Goal: Information Seeking & Learning: Learn about a topic

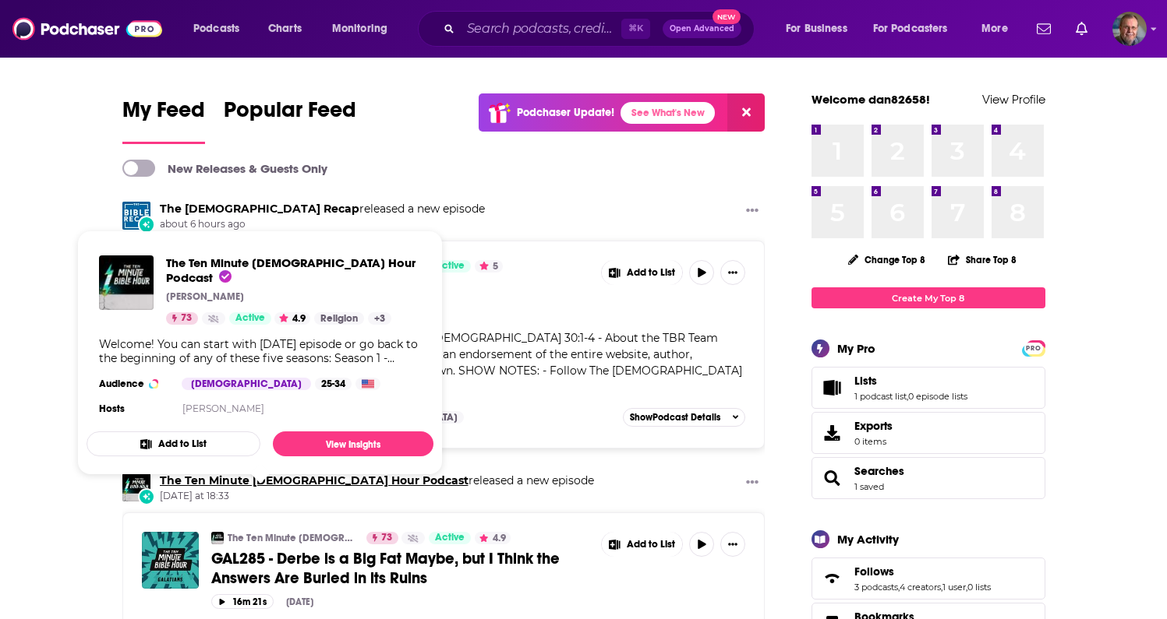
click at [259, 483] on link "The Ten Minute [DEMOGRAPHIC_DATA] Hour Podcast" at bounding box center [314, 481] width 309 height 14
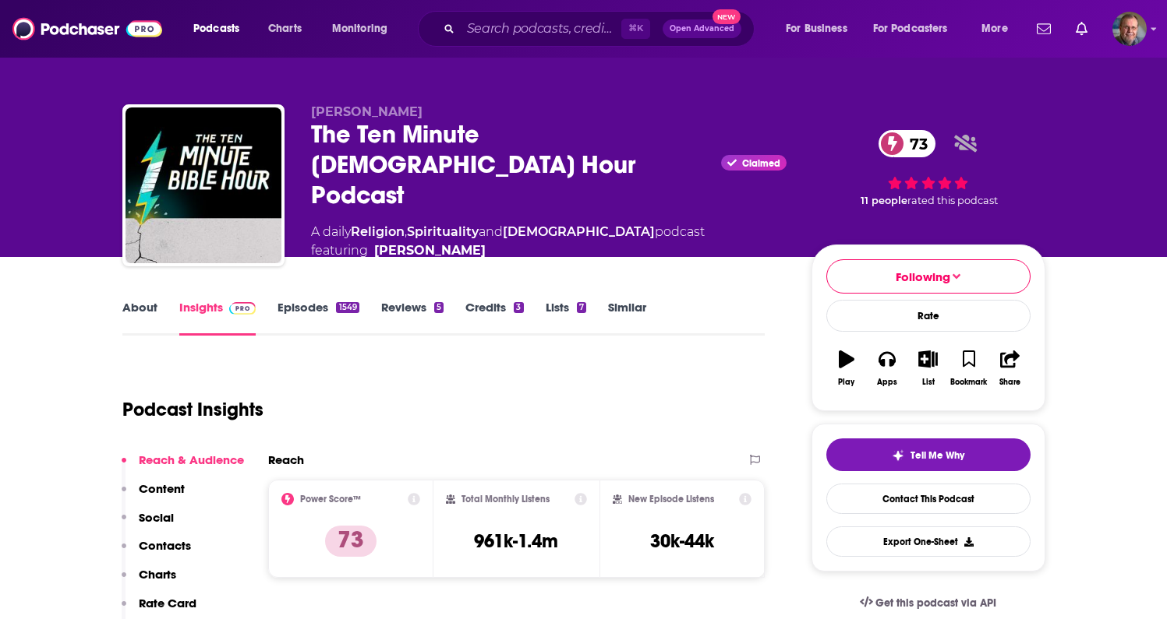
click at [374, 146] on div "The Ten Minute Bible Hour Podcast Claimed 73" at bounding box center [548, 164] width 475 height 91
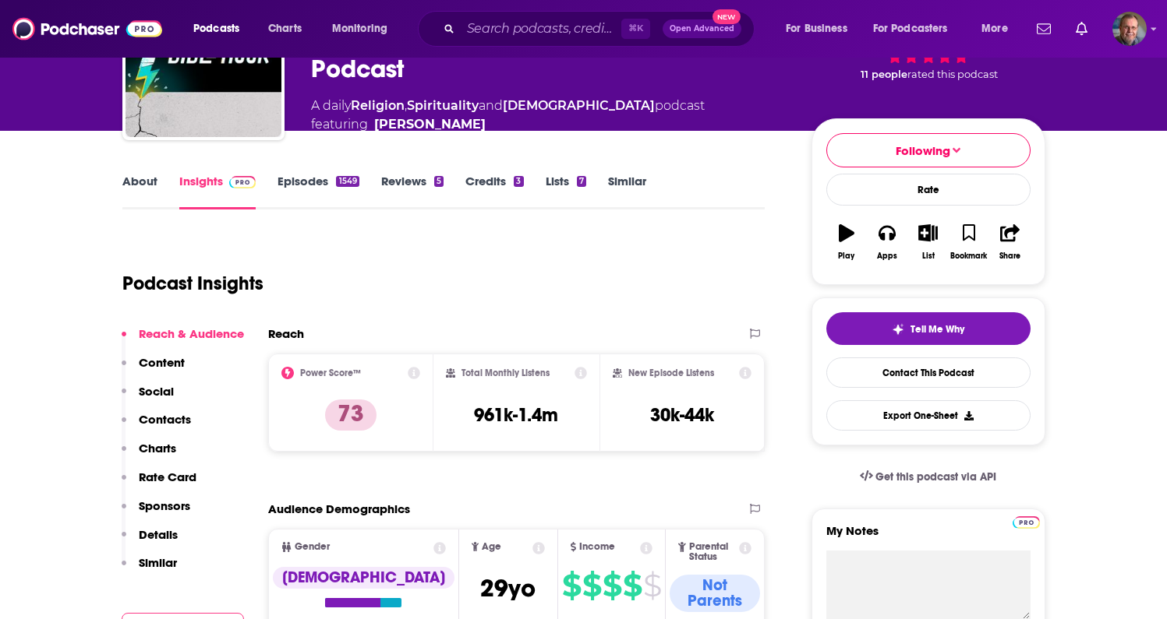
scroll to position [156, 0]
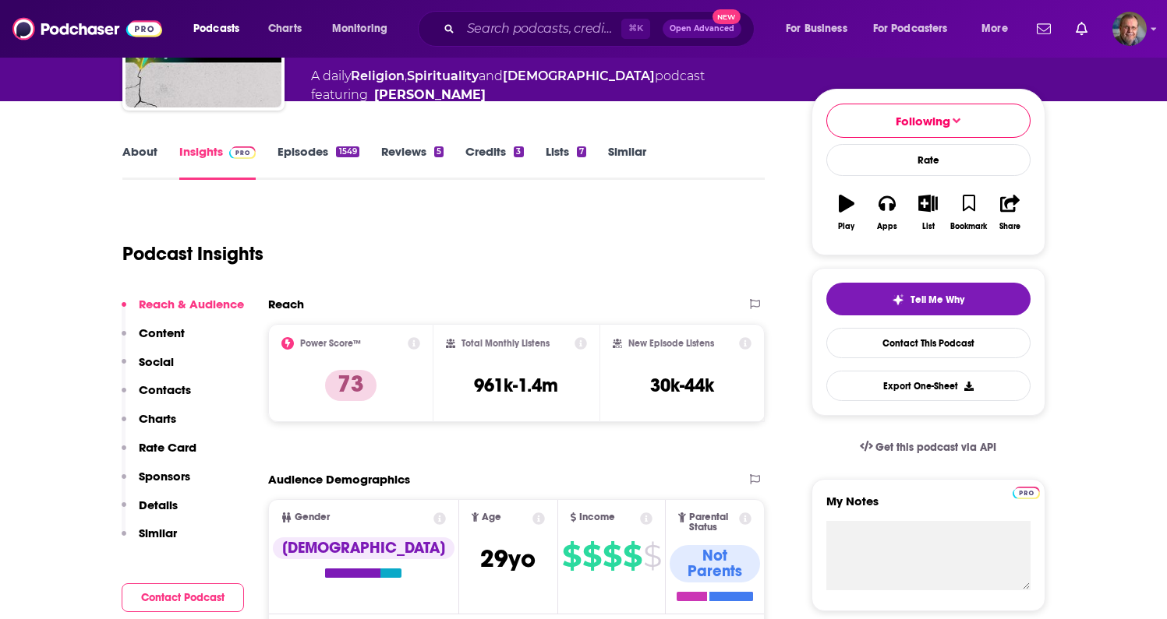
click at [377, 205] on div "Podcast Insights" at bounding box center [437, 244] width 630 height 79
click at [238, 152] on img at bounding box center [242, 152] width 27 height 12
click at [388, 217] on div "Podcast Insights" at bounding box center [437, 244] width 630 height 79
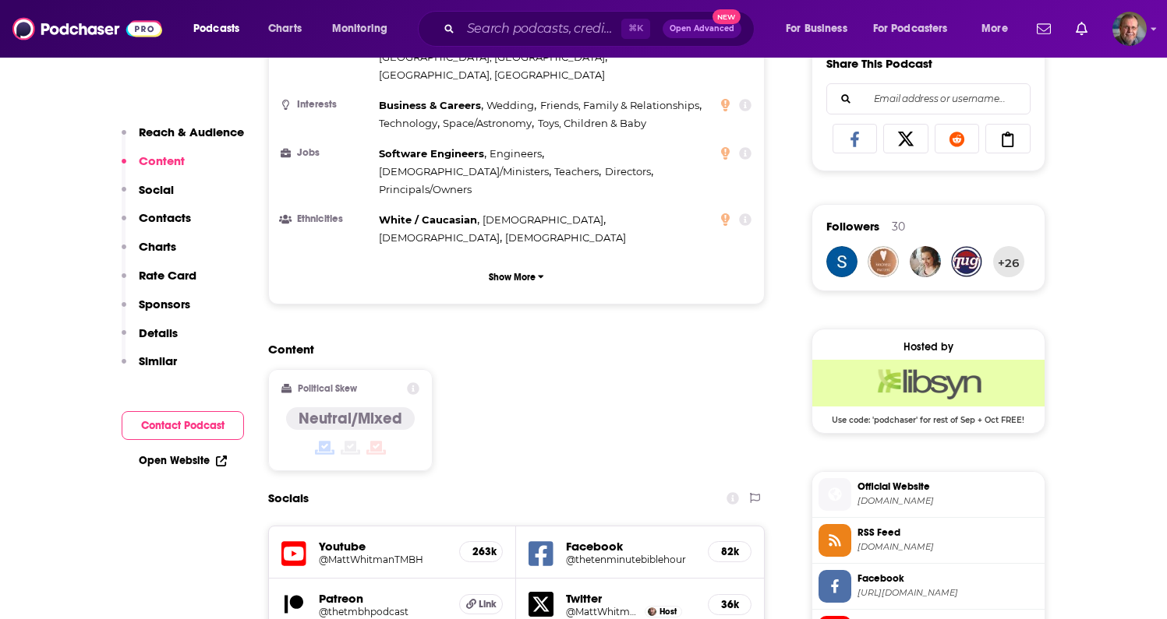
scroll to position [997, 0]
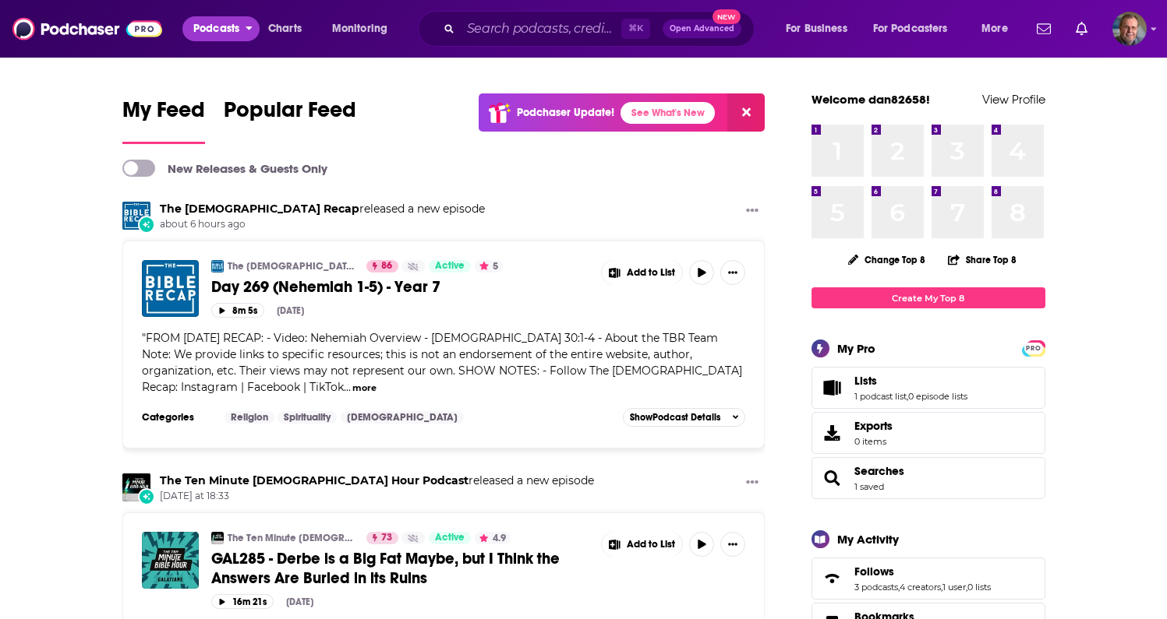
click at [222, 28] on span "Podcasts" at bounding box center [216, 29] width 46 height 22
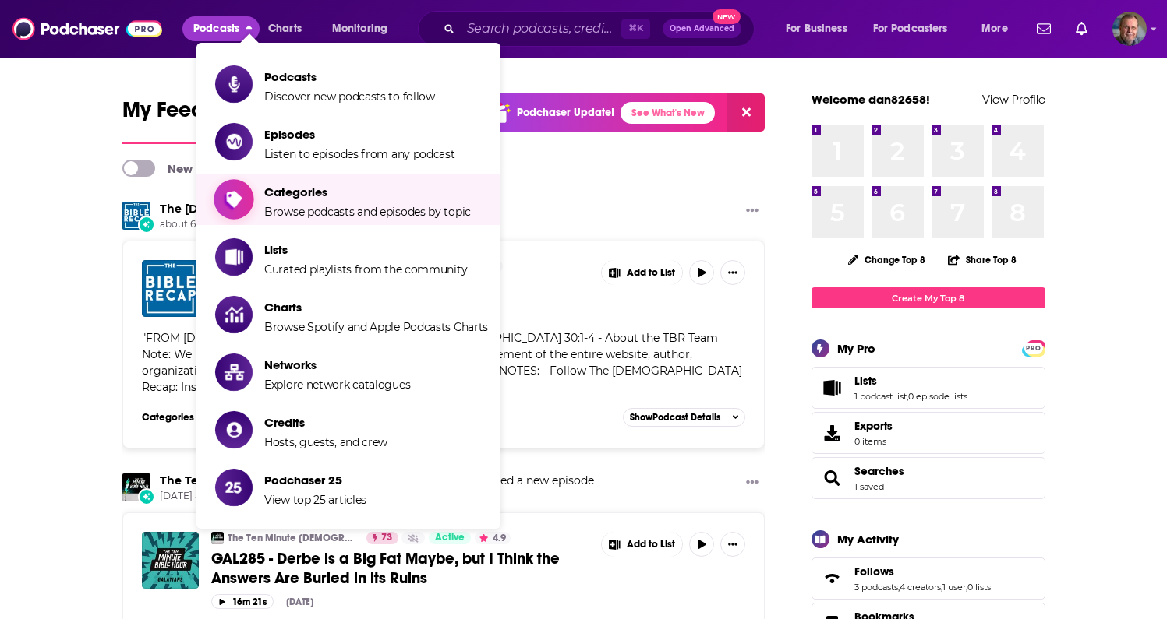
click at [311, 187] on span "Categories" at bounding box center [367, 192] width 206 height 15
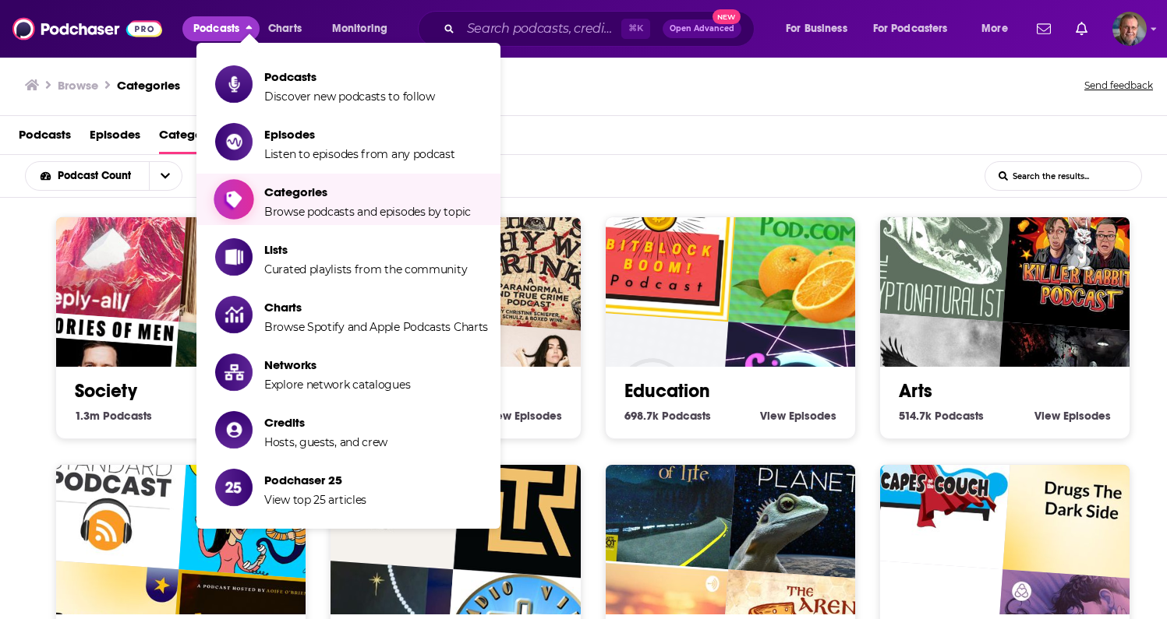
click at [295, 188] on span "Categories" at bounding box center [367, 192] width 206 height 15
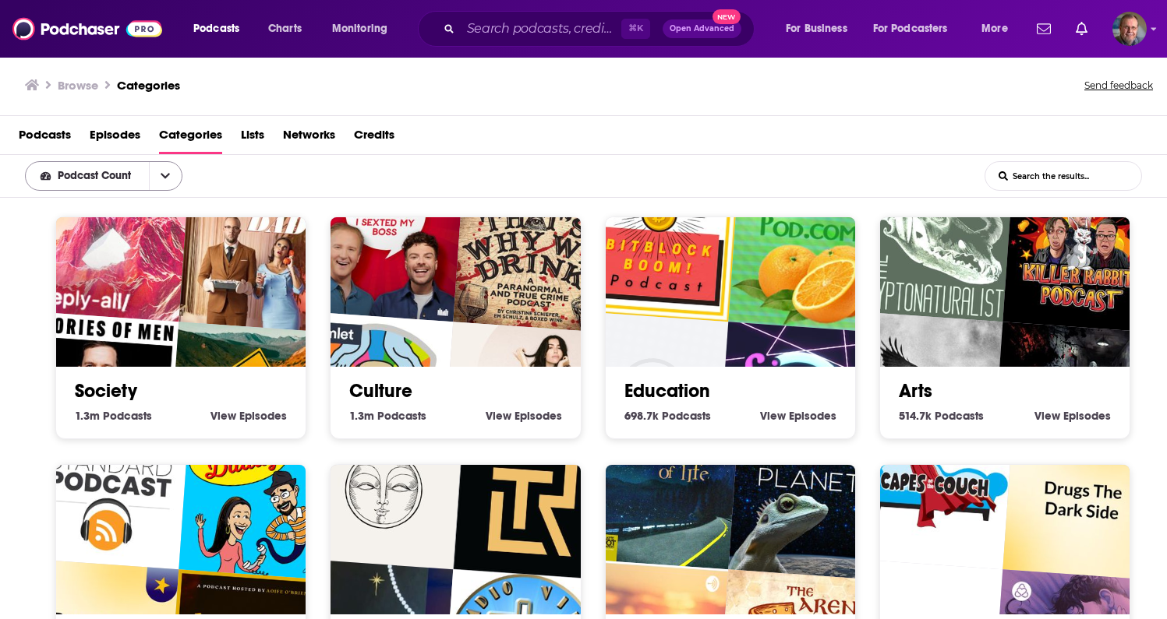
click at [162, 176] on icon "open menu" at bounding box center [165, 176] width 9 height 11
click at [162, 176] on icon "close menu" at bounding box center [165, 176] width 9 height 5
click at [281, 178] on div "Podcast Count List Search Input Search the results..." at bounding box center [583, 176] width 1167 height 43
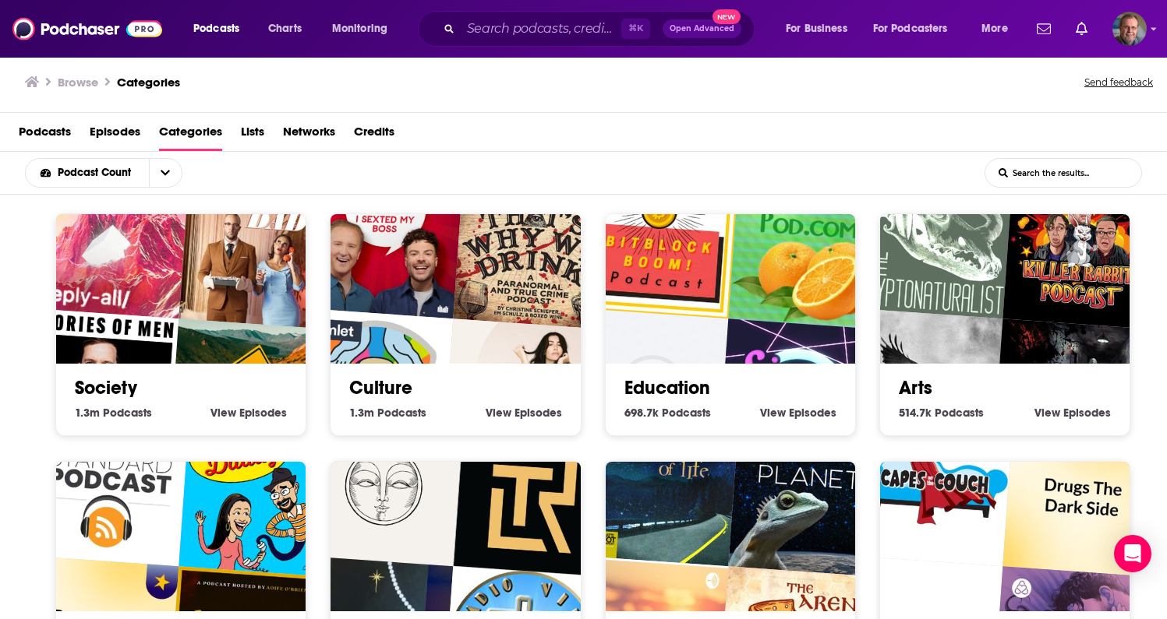
click at [900, 139] on div "Podcasts Episodes Categories Lists Networks Credits" at bounding box center [586, 135] width 1135 height 32
click at [872, 139] on div "Podcasts Episodes Categories Lists Networks Credits" at bounding box center [586, 135] width 1135 height 32
click at [51, 133] on span "Podcasts" at bounding box center [45, 135] width 52 height 32
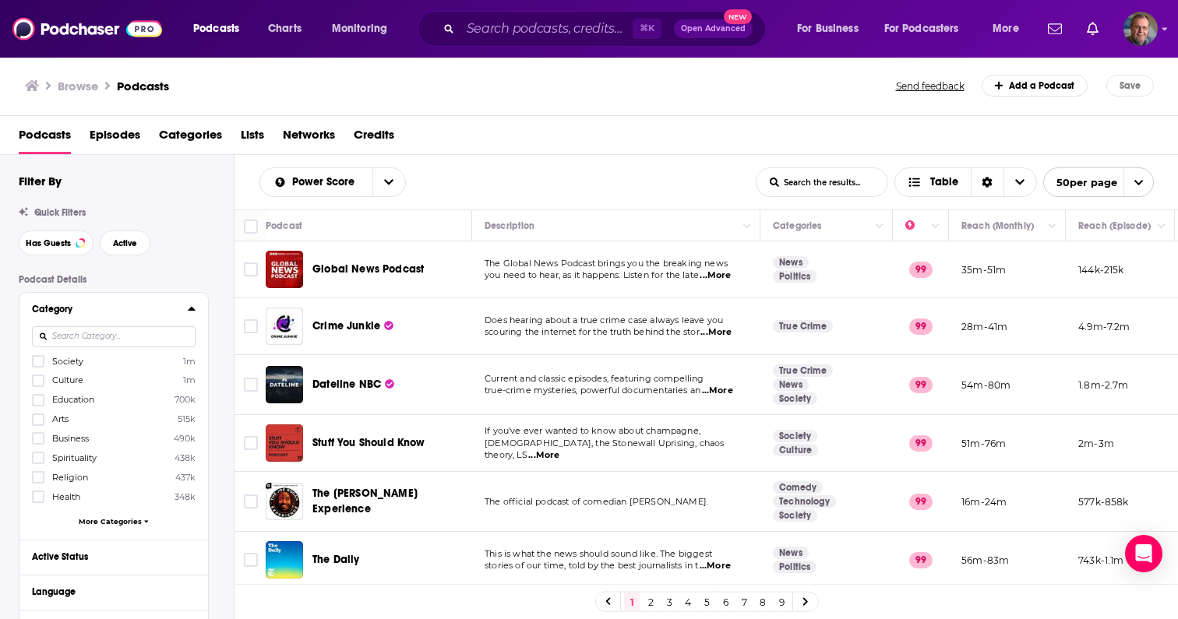
click at [101, 521] on span "More Categories" at bounding box center [110, 521] width 63 height 9
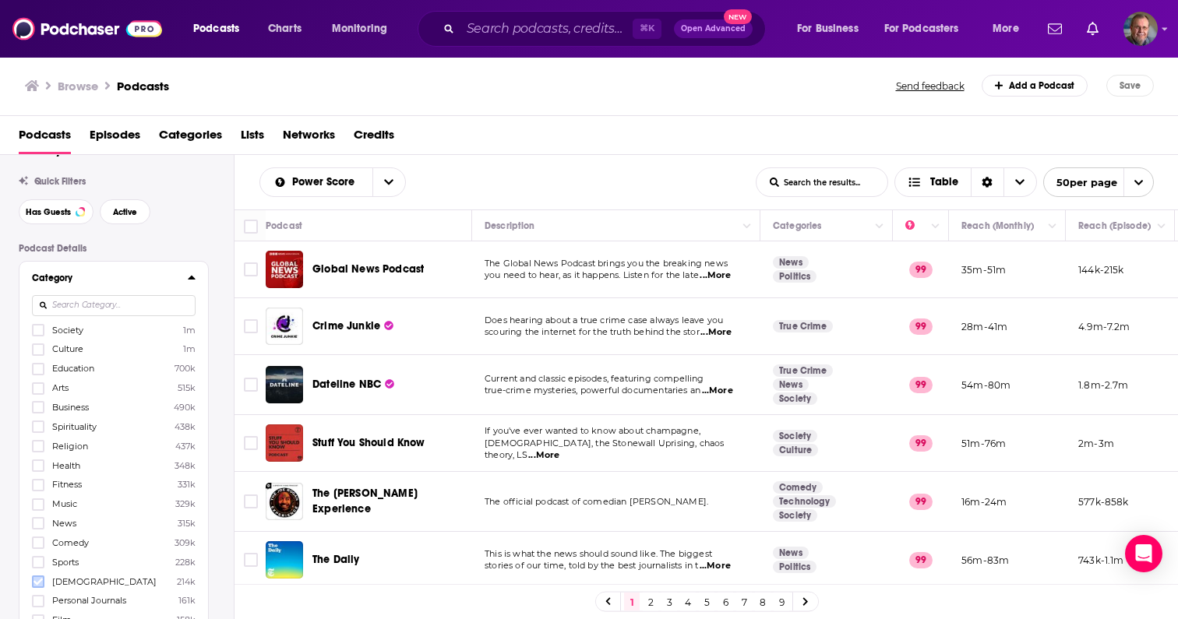
click at [41, 579] on icon at bounding box center [38, 582] width 9 height 7
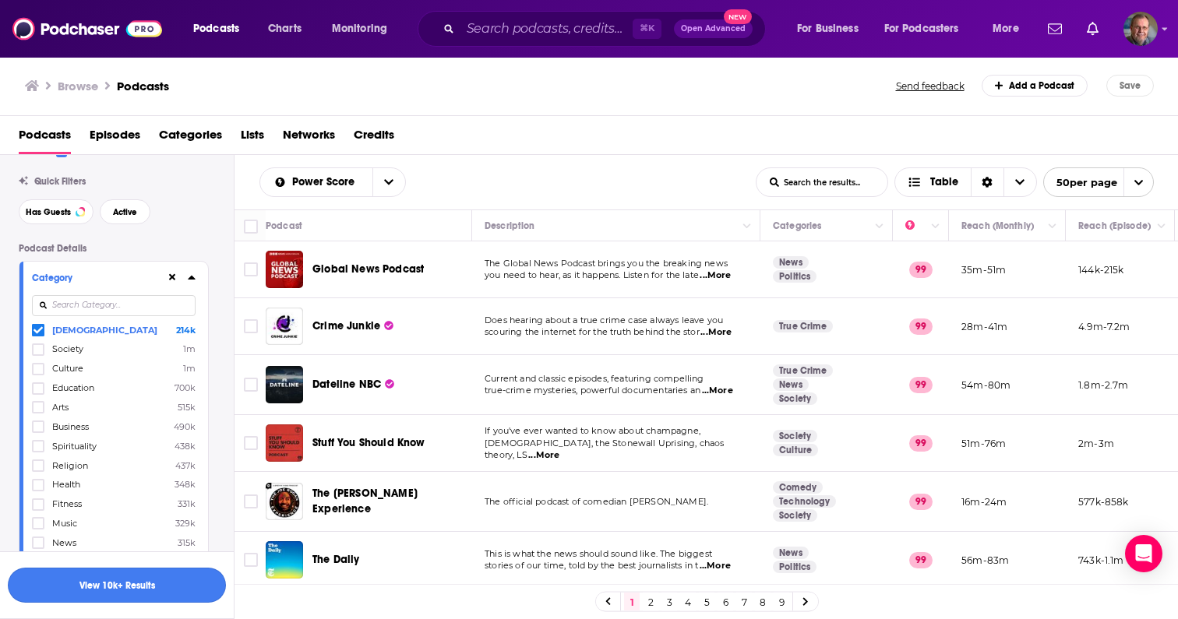
click at [127, 586] on button "View 10k+ Results" at bounding box center [117, 585] width 218 height 35
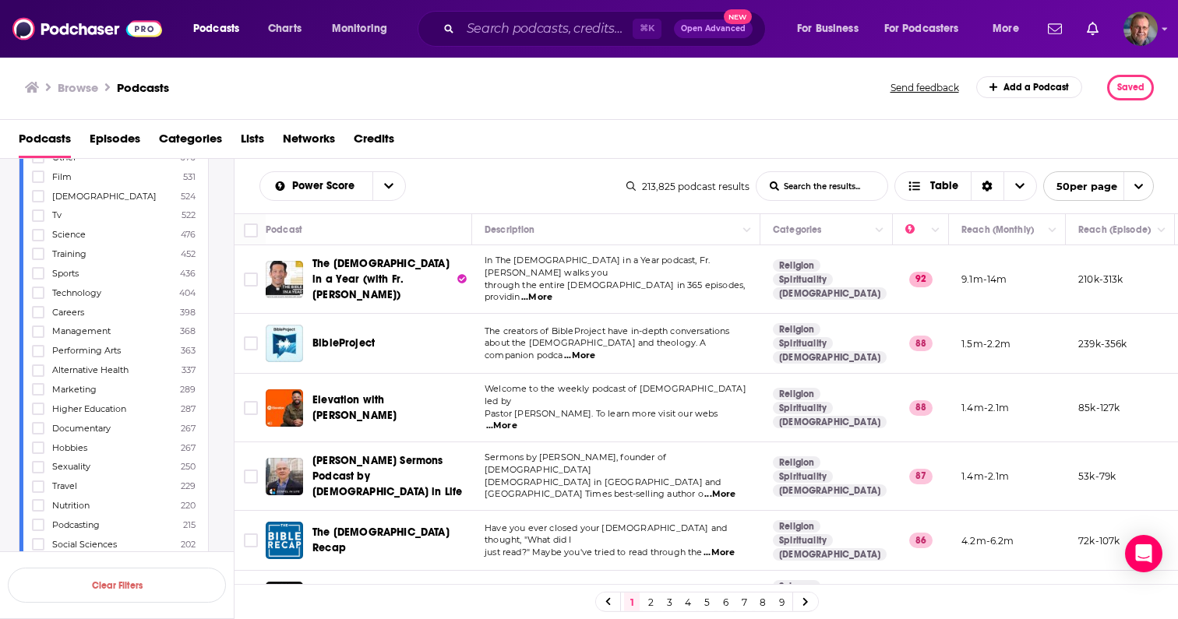
scroll to position [779, 0]
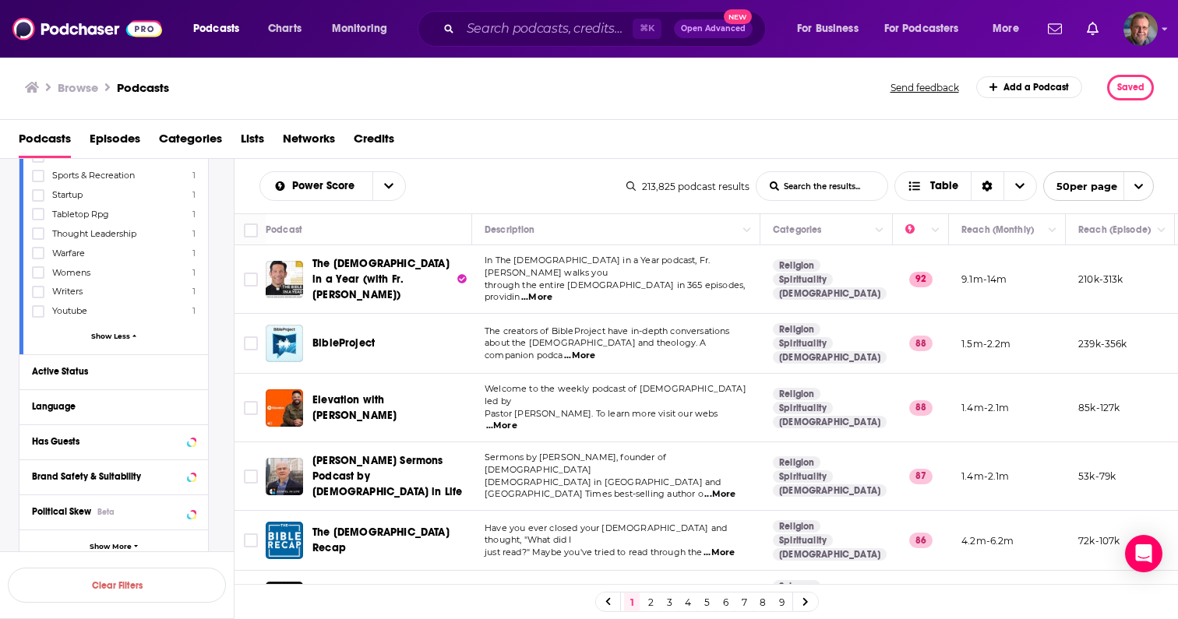
scroll to position [4738, 0]
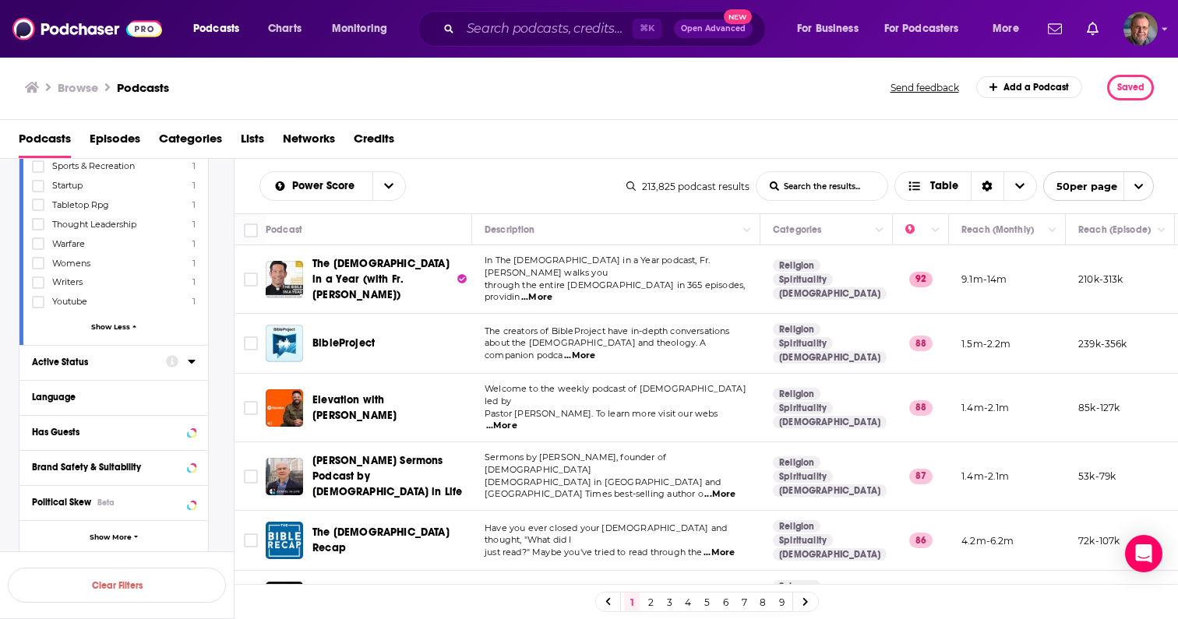
click at [189, 355] on icon at bounding box center [192, 361] width 8 height 12
click at [175, 381] on span "All" at bounding box center [106, 391] width 146 height 20
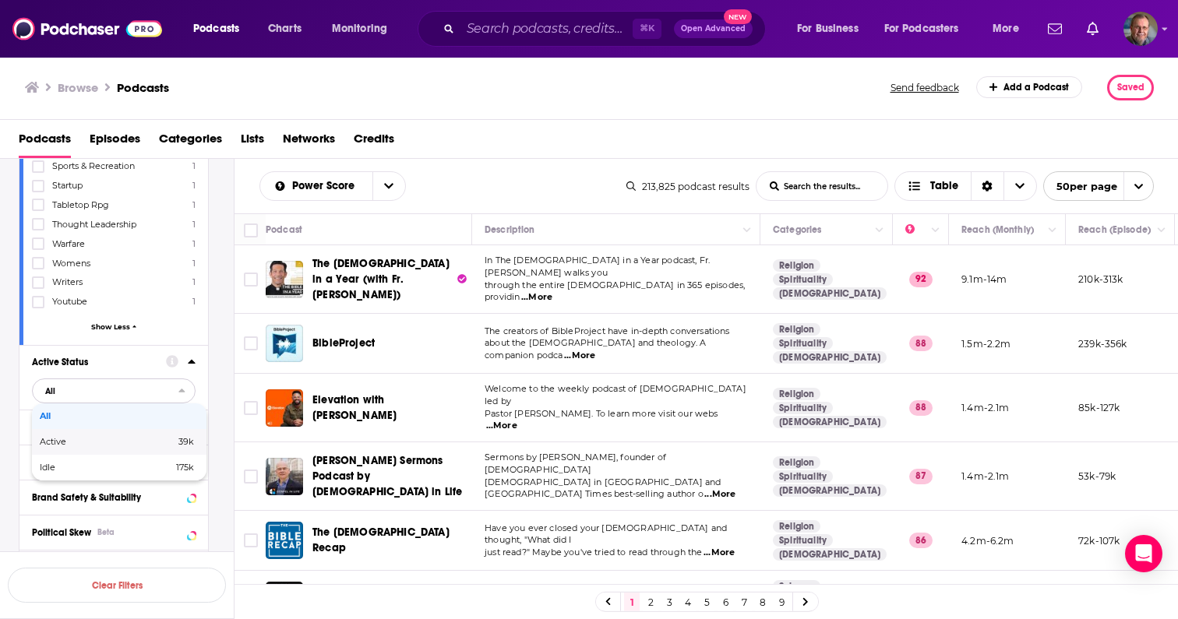
click at [119, 438] on span "Active" at bounding box center [80, 442] width 81 height 9
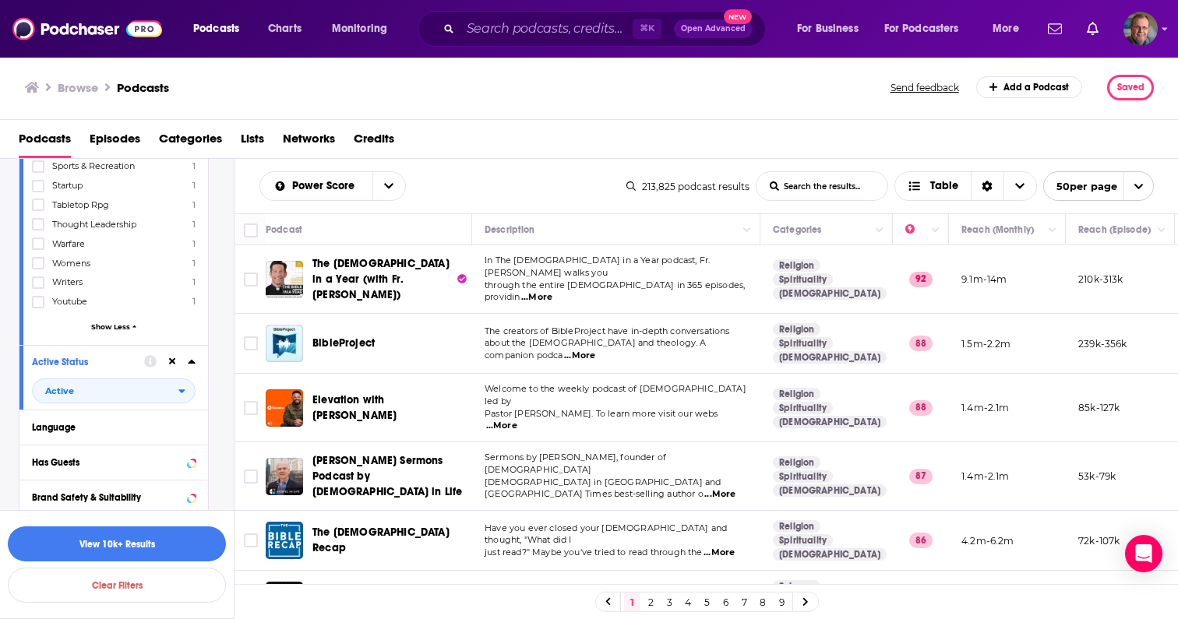
click at [134, 564] on icon "button" at bounding box center [136, 567] width 5 height 7
click at [193, 601] on icon at bounding box center [191, 603] width 7 height 4
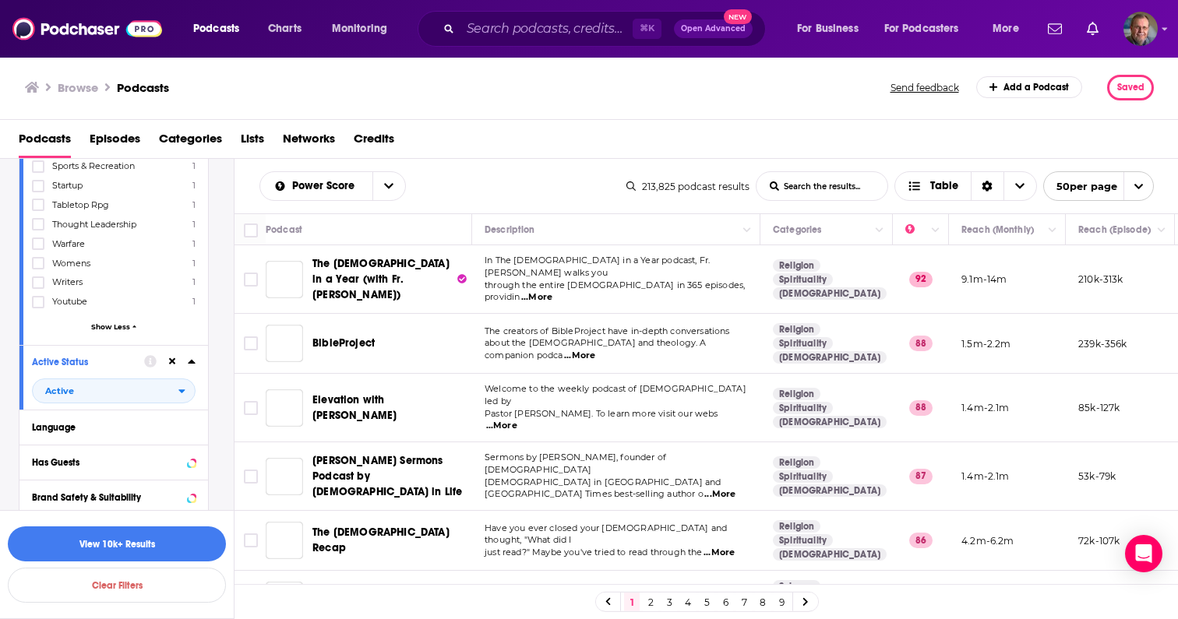
scroll to position [4769, 0]
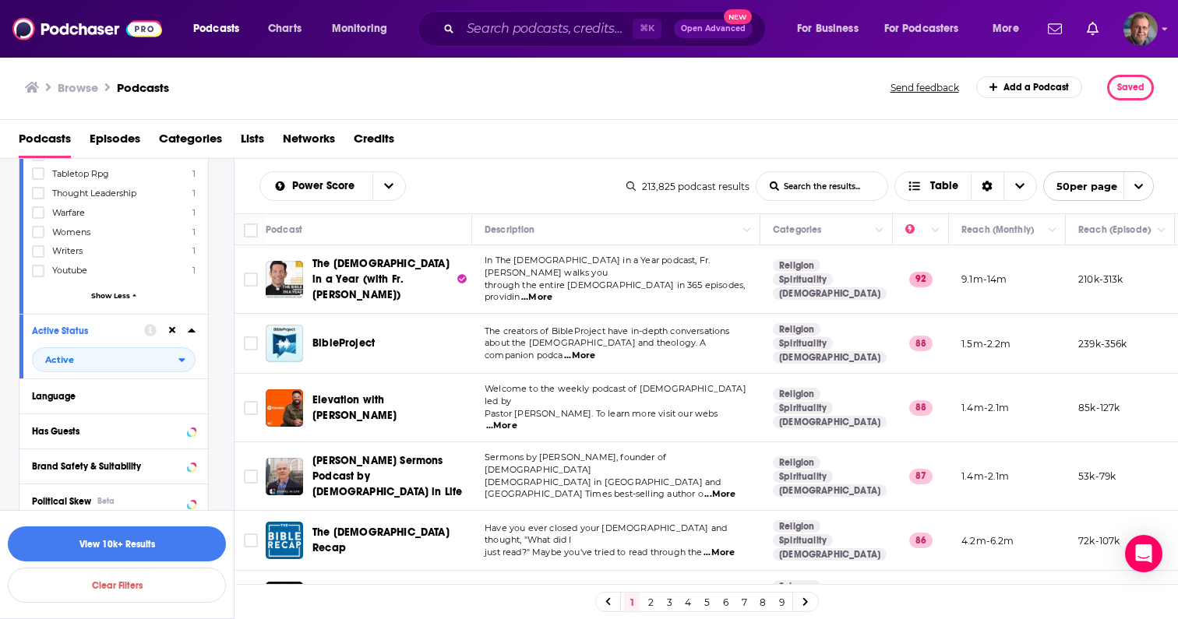
click at [192, 565] on icon at bounding box center [192, 571] width 8 height 12
click at [948, 183] on span "Table" at bounding box center [944, 186] width 28 height 11
click at [1022, 181] on icon "Choose View" at bounding box center [1019, 186] width 9 height 11
click at [1140, 185] on icon "open menu" at bounding box center [1139, 186] width 9 height 5
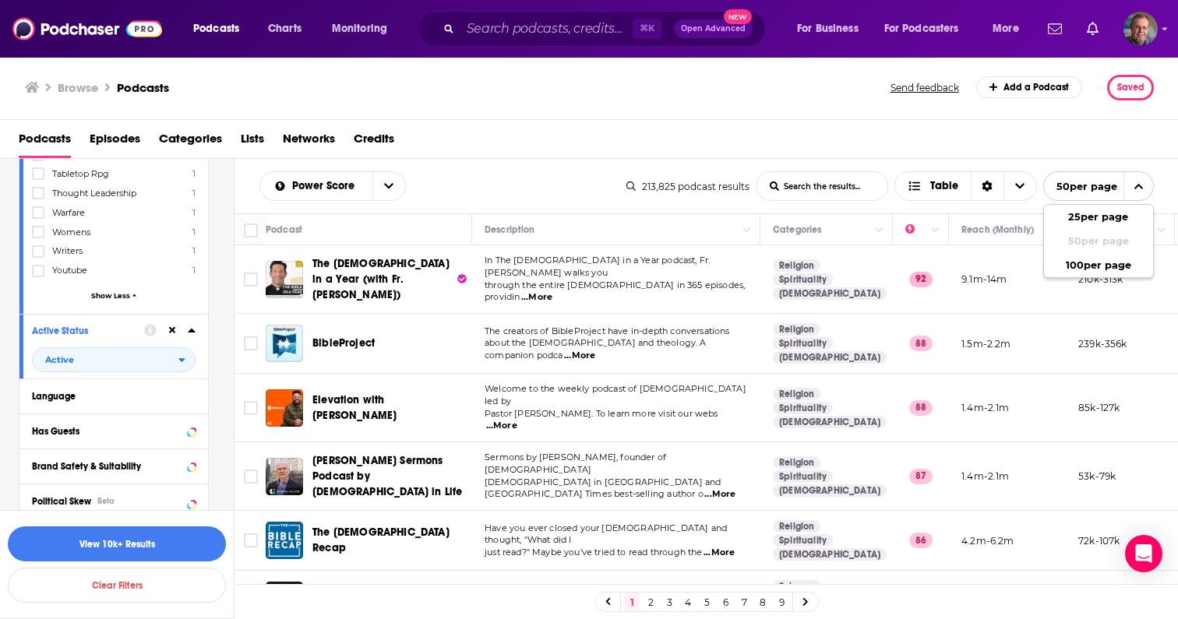
click at [1140, 185] on icon "close menu" at bounding box center [1139, 186] width 9 height 5
click at [836, 188] on input "List Search Input" at bounding box center [822, 186] width 131 height 28
click at [691, 196] on div "213,825 podcast results List Search Input Search the results... Table 50 per pa…" at bounding box center [891, 186] width 528 height 30
click at [1052, 228] on icon "Column Actions" at bounding box center [1053, 230] width 8 height 9
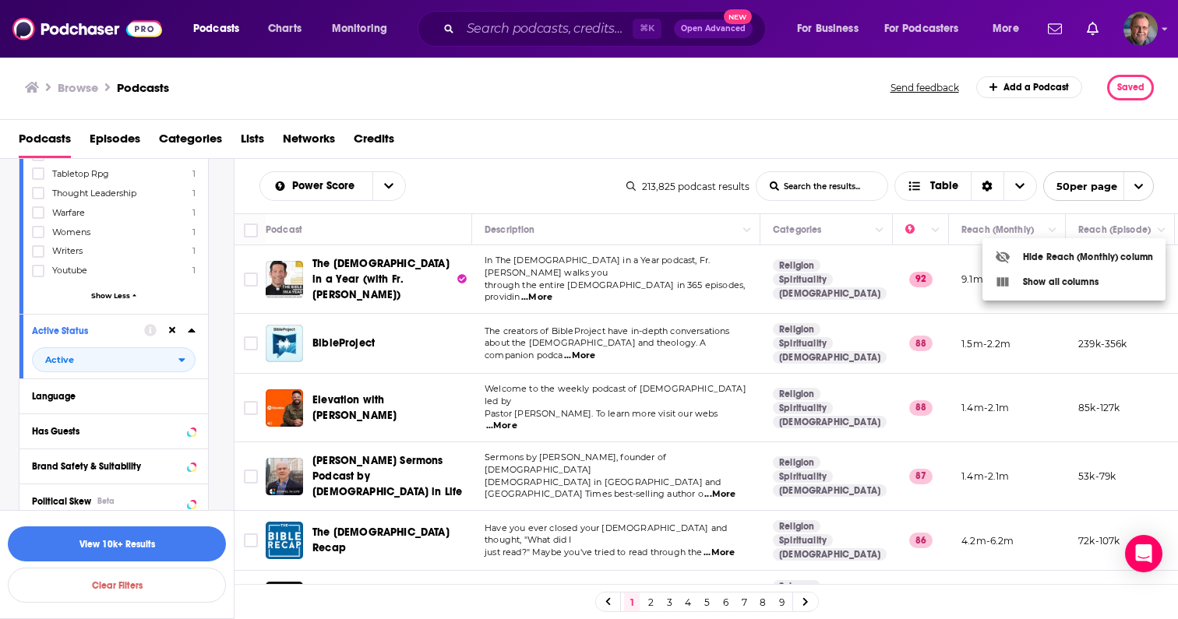
click at [1033, 226] on div at bounding box center [589, 309] width 1178 height 619
click at [1053, 230] on icon "Column Actions" at bounding box center [1053, 230] width 8 height 5
click at [1045, 222] on div at bounding box center [589, 309] width 1178 height 619
click at [937, 228] on icon "Column Actions" at bounding box center [936, 230] width 8 height 9
click at [937, 228] on div at bounding box center [589, 309] width 1178 height 619
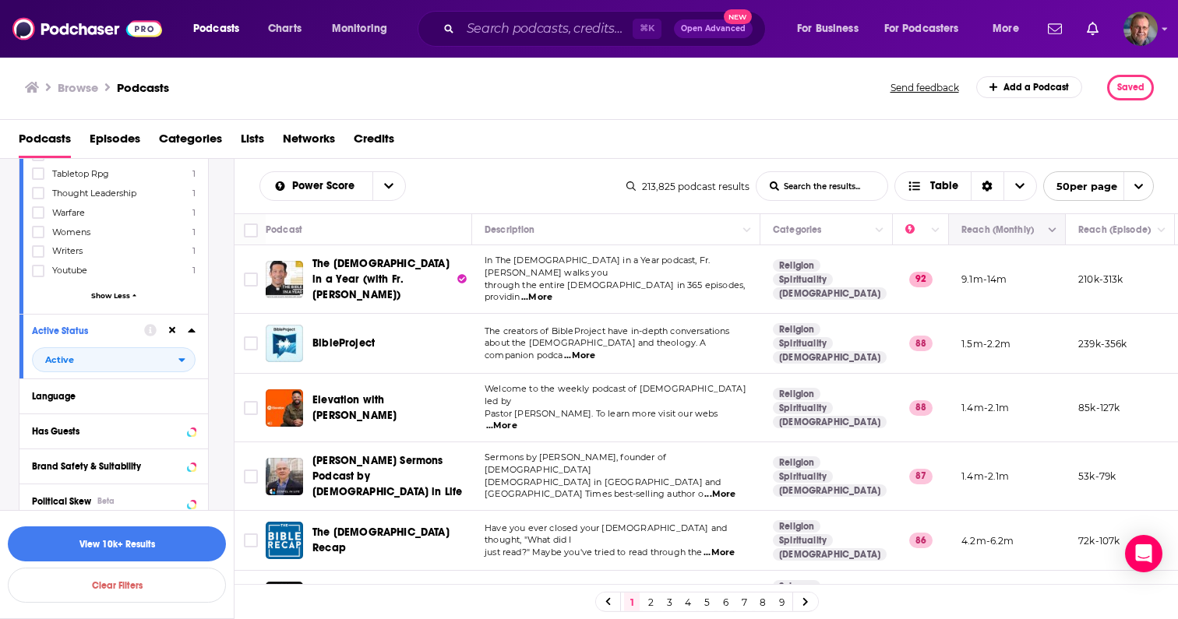
click at [990, 230] on button "Move" at bounding box center [1005, 230] width 91 height 19
click at [1020, 184] on icon "Choose View" at bounding box center [1019, 186] width 9 height 5
click at [950, 183] on span "Table" at bounding box center [944, 186] width 28 height 11
click at [865, 138] on div "Podcasts Episodes Categories Lists Networks Credits" at bounding box center [593, 142] width 1148 height 32
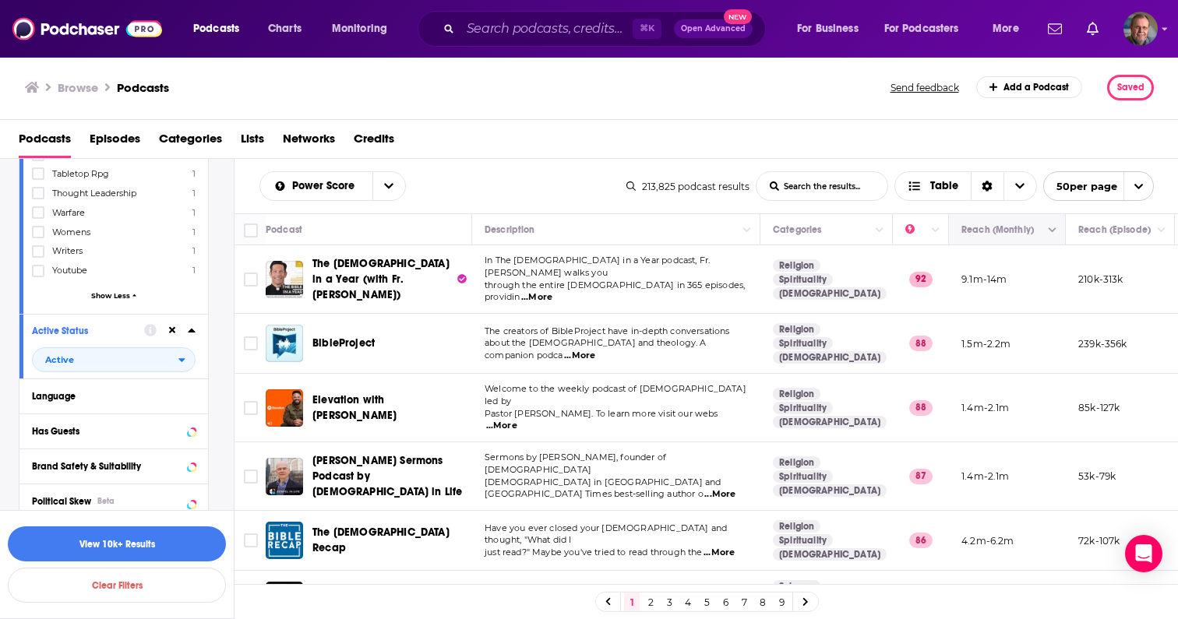
click at [977, 233] on button "Move" at bounding box center [1005, 230] width 91 height 19
click at [983, 233] on button "Move" at bounding box center [1005, 230] width 91 height 19
click at [1029, 136] on div "Podcasts Episodes Categories Lists Networks Credits" at bounding box center [593, 142] width 1148 height 32
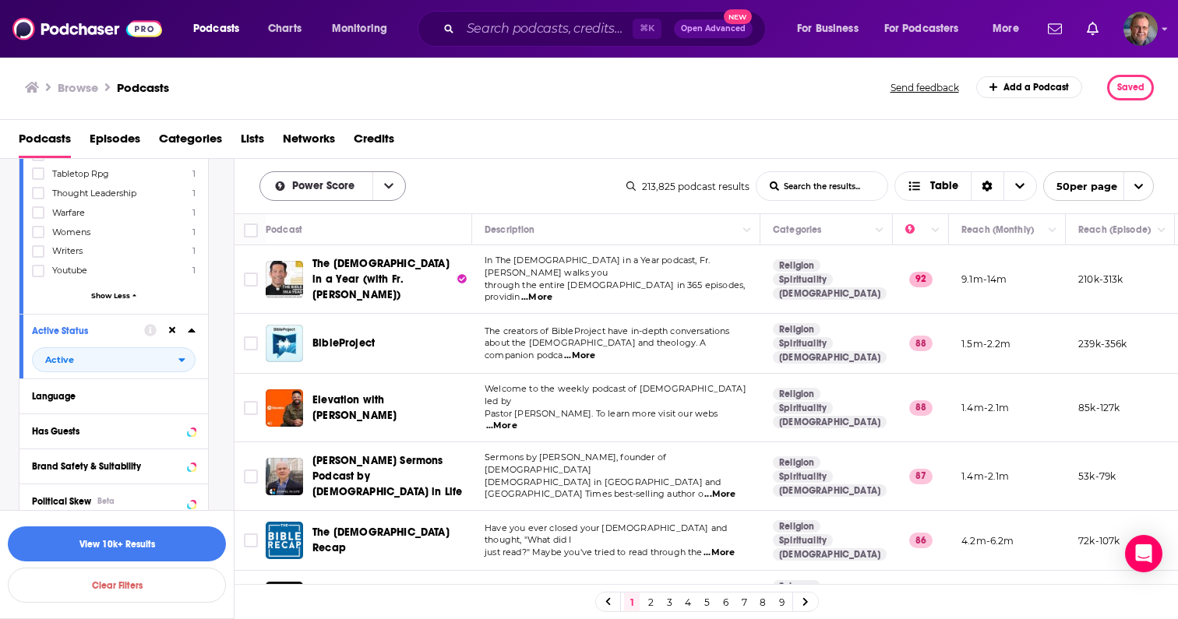
click at [387, 186] on icon "open menu" at bounding box center [388, 186] width 9 height 5
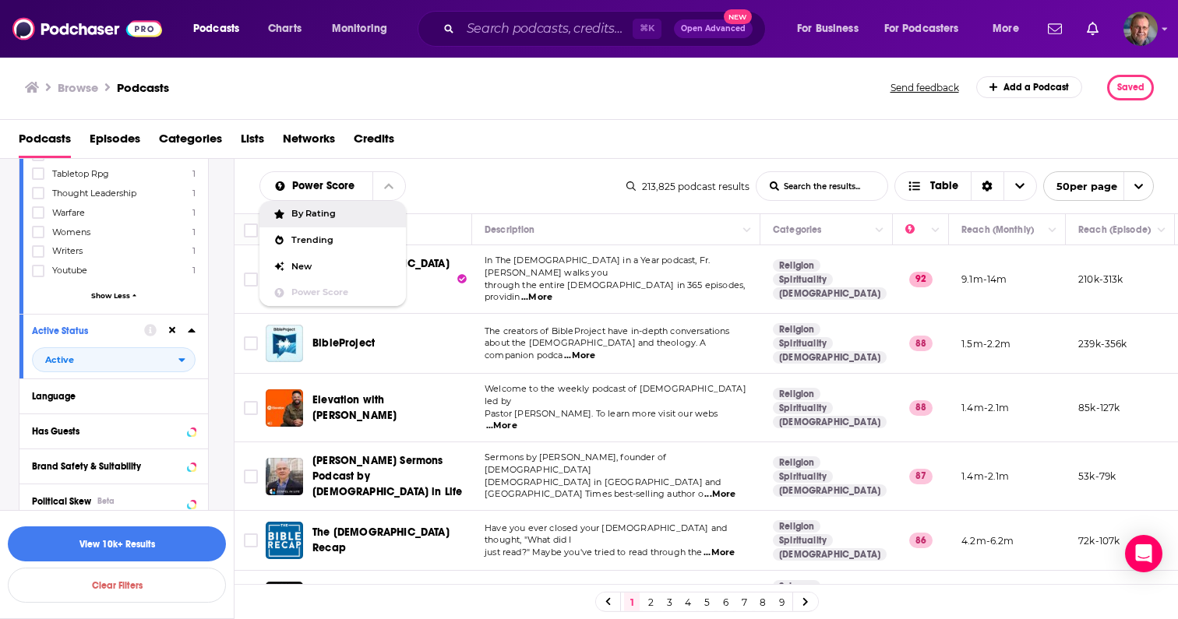
click at [337, 210] on span "By Rating" at bounding box center [342, 214] width 102 height 9
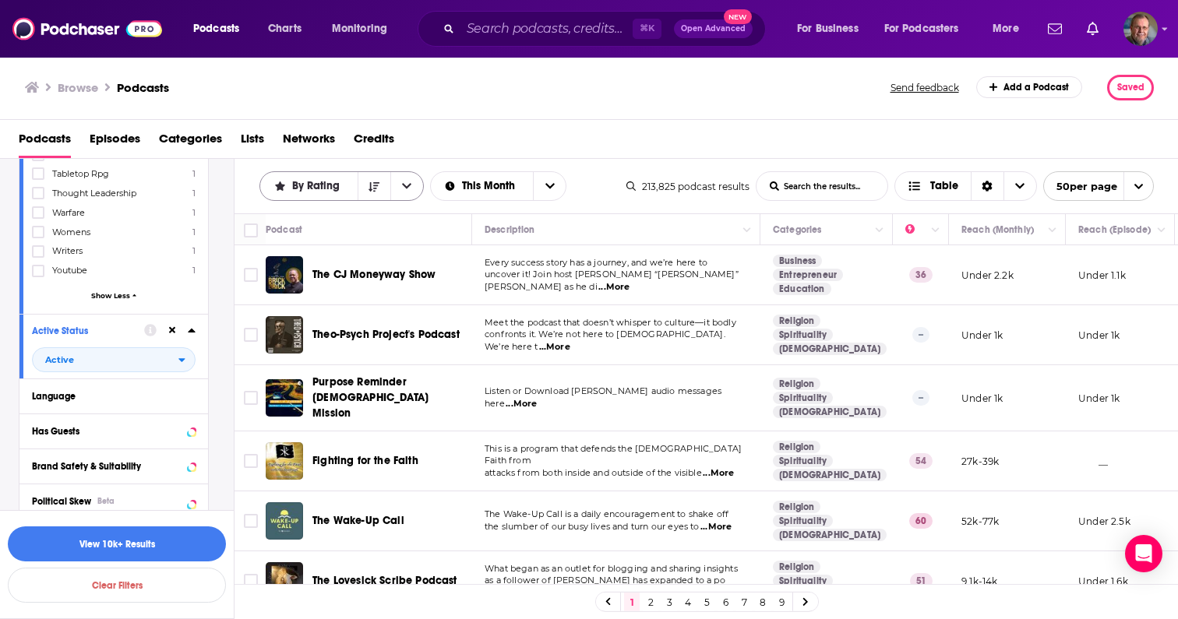
click at [407, 183] on icon "open menu" at bounding box center [406, 186] width 9 height 11
click at [556, 182] on button "open menu" at bounding box center [549, 186] width 33 height 28
click at [461, 291] on span "All Time" at bounding box center [499, 292] width 112 height 9
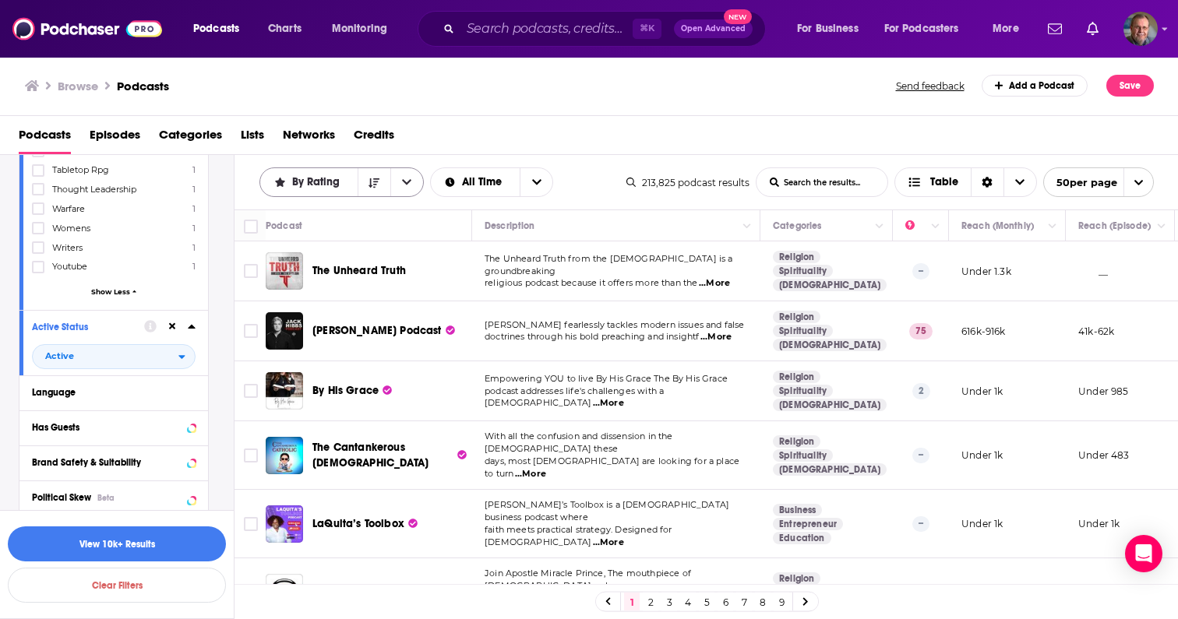
click at [406, 181] on icon "open menu" at bounding box center [406, 182] width 9 height 11
click at [357, 235] on span "Trending" at bounding box center [351, 236] width 120 height 9
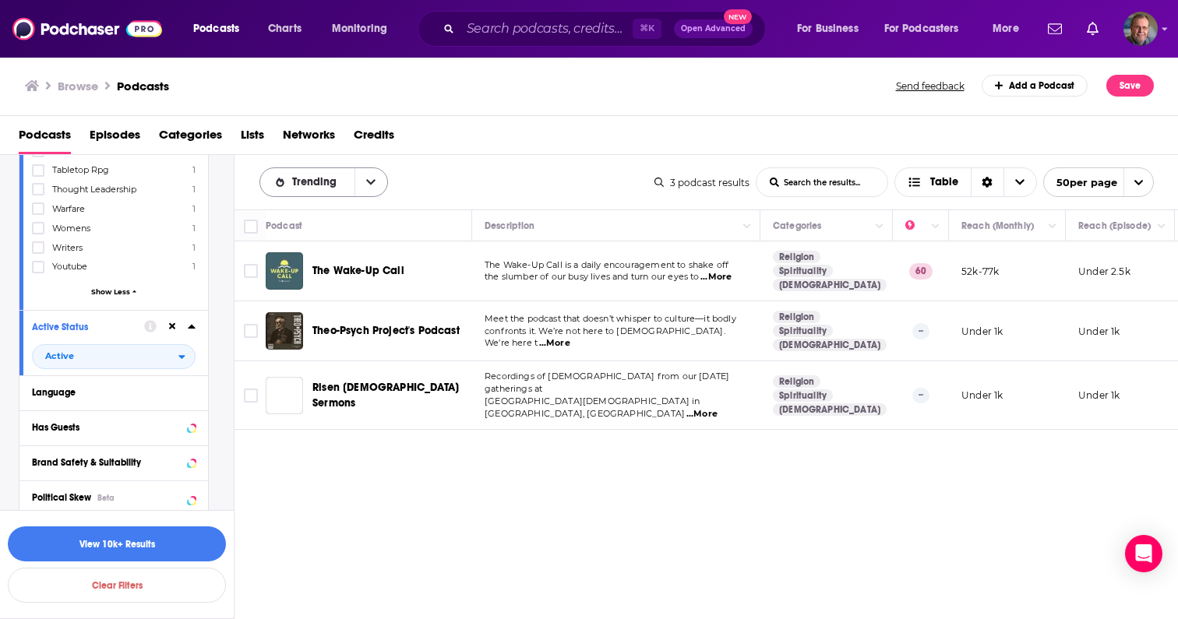
click at [372, 184] on icon "open menu" at bounding box center [370, 182] width 9 height 11
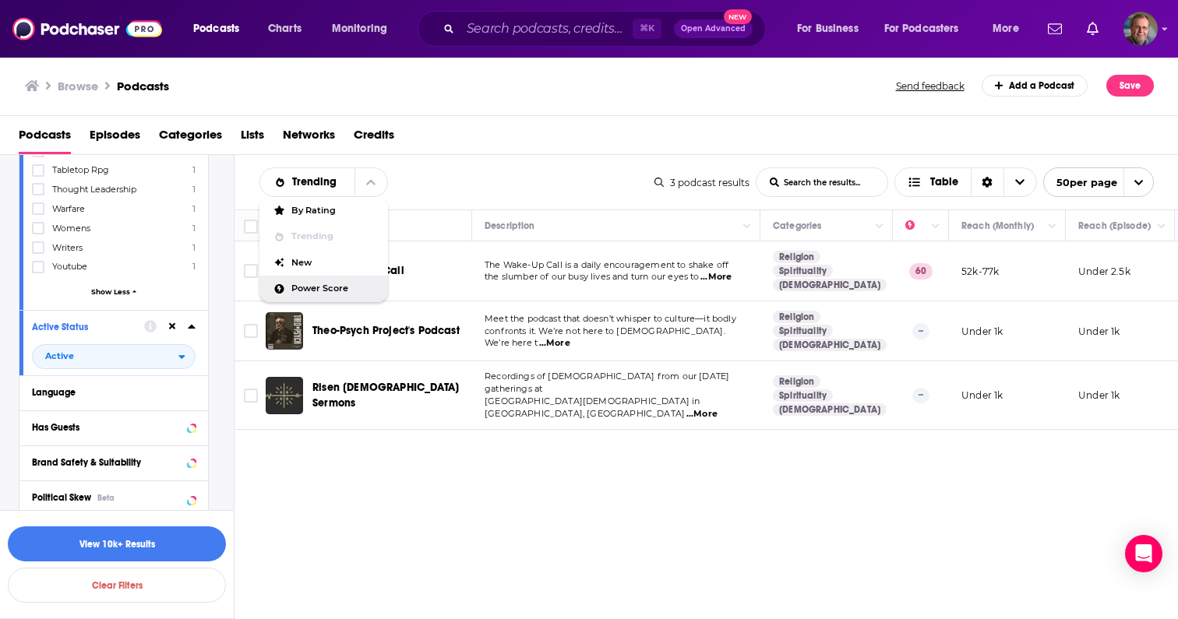
click at [319, 284] on span "Power Score" at bounding box center [333, 288] width 84 height 9
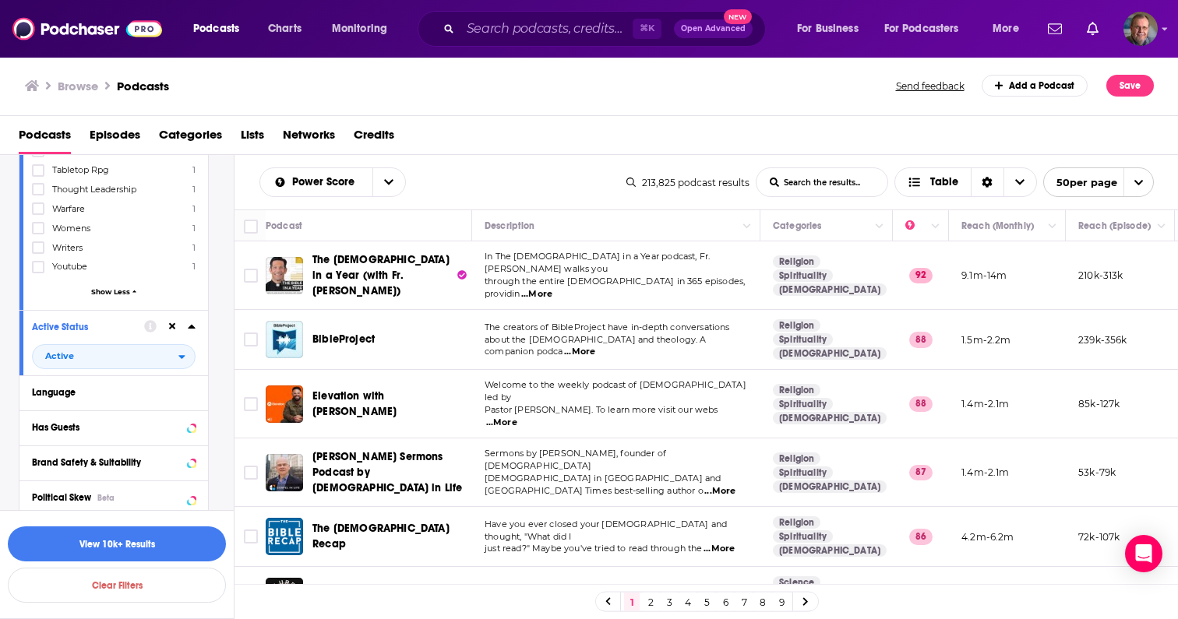
click at [508, 181] on div "Power Score List Search Input Search the results... Table" at bounding box center [442, 183] width 367 height 30
click at [761, 137] on div "Podcasts Episodes Categories Lists Networks Credits" at bounding box center [593, 138] width 1148 height 32
click at [262, 136] on span "Lists" at bounding box center [252, 138] width 23 height 32
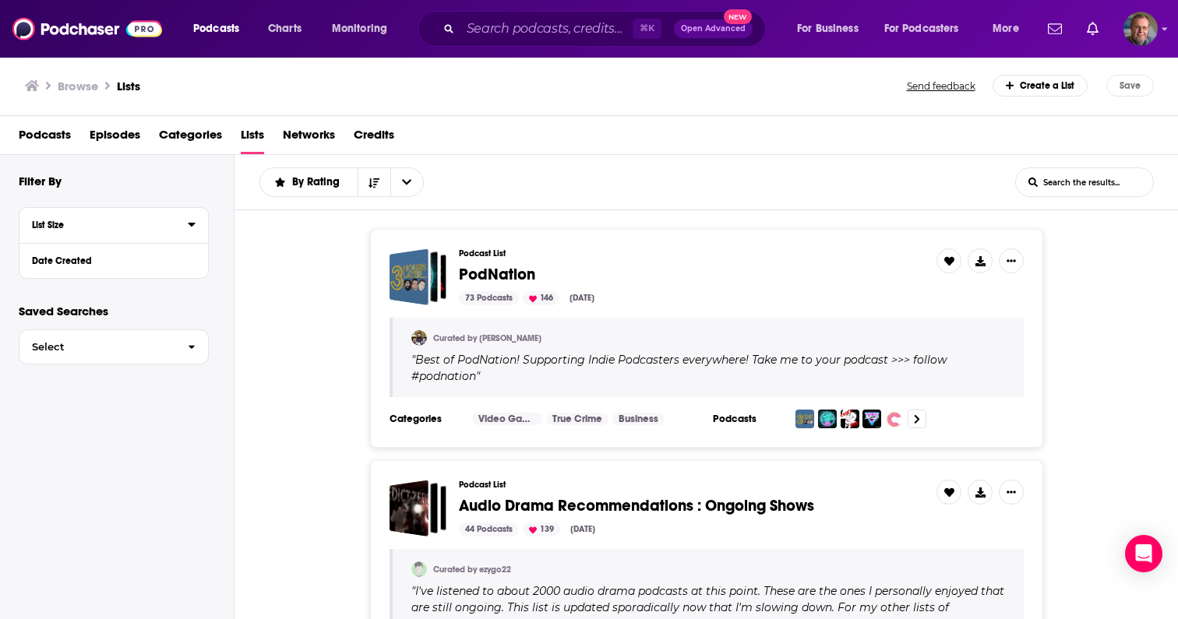
click at [106, 228] on div "List Size" at bounding box center [105, 225] width 146 height 11
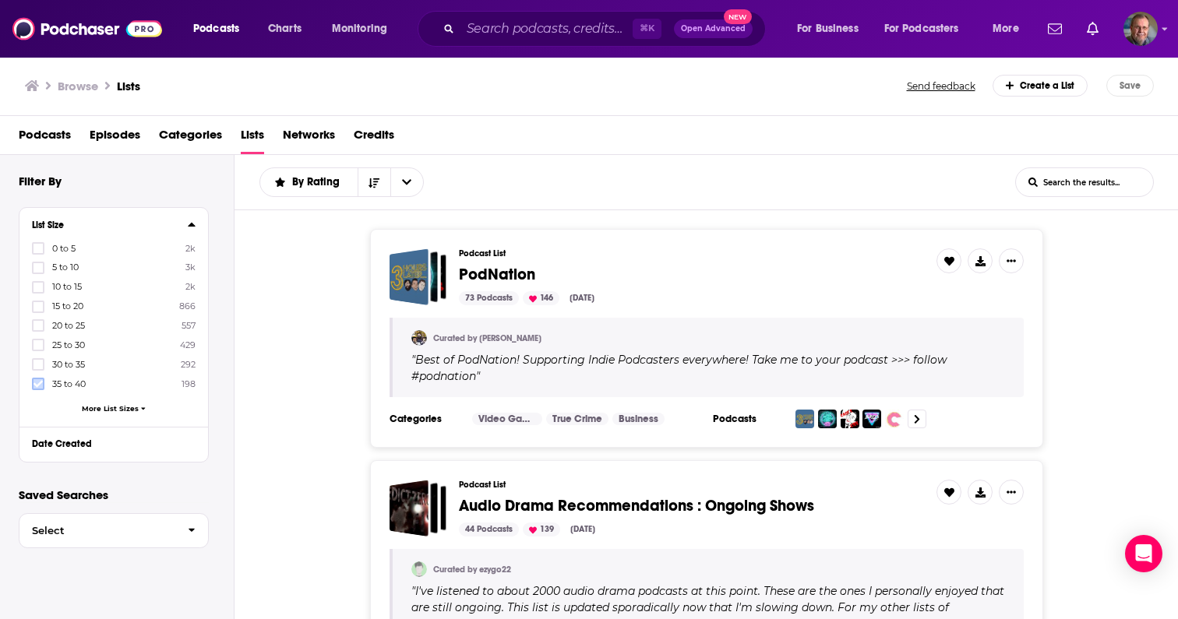
click at [35, 381] on icon at bounding box center [38, 383] width 9 height 7
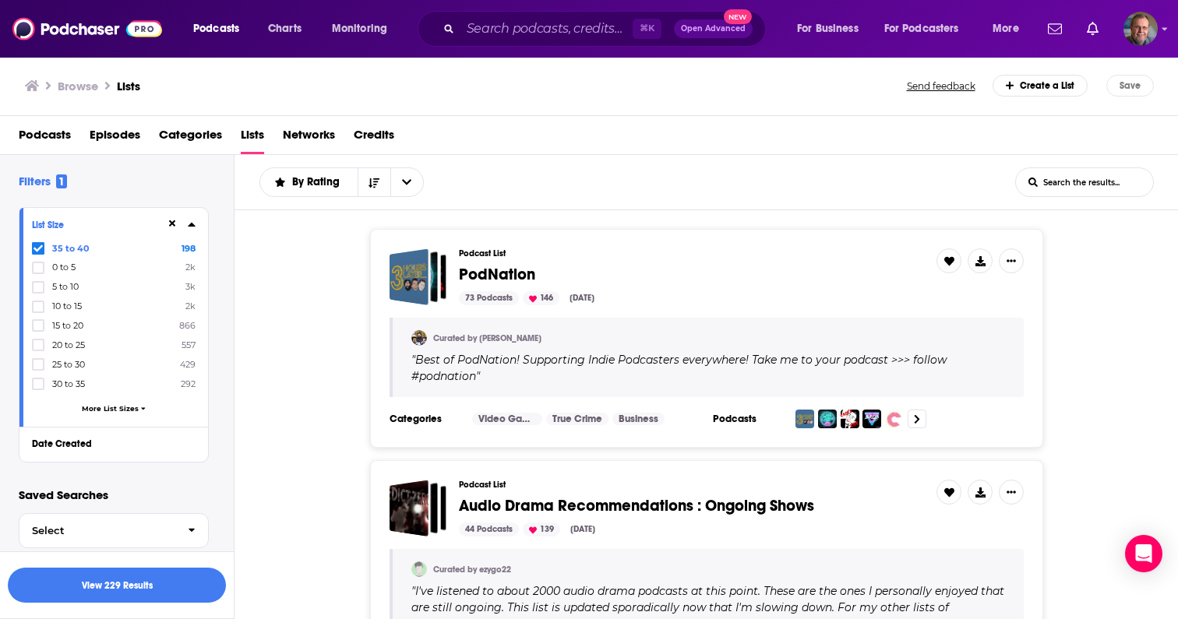
click at [39, 139] on span "Podcasts" at bounding box center [45, 138] width 52 height 32
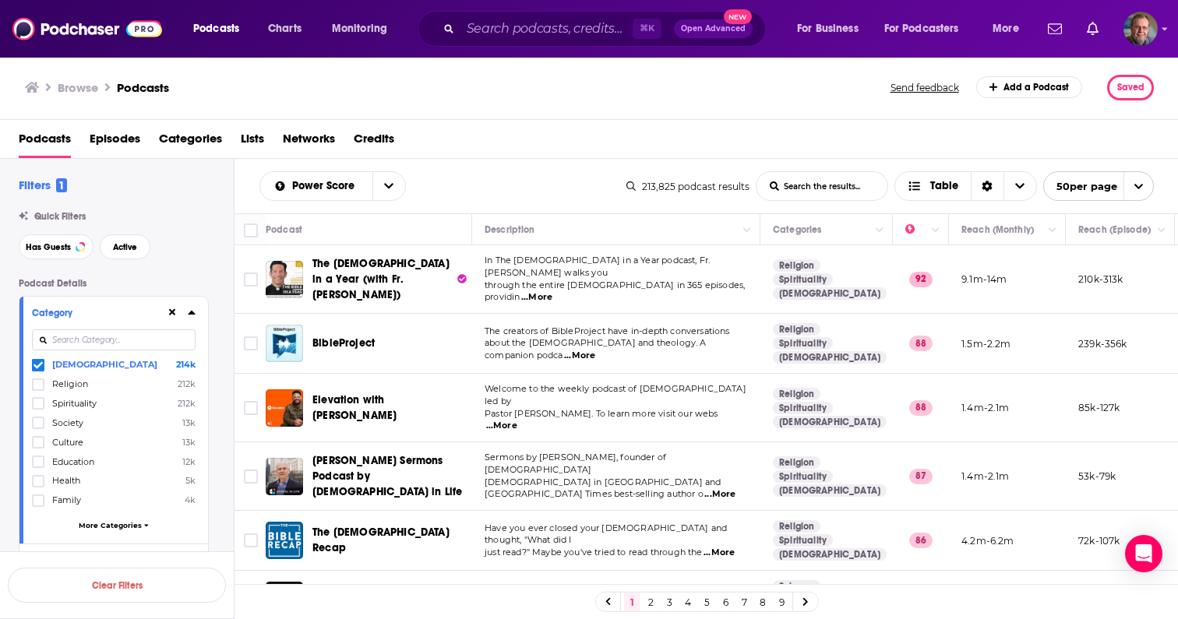
click at [249, 137] on span "Lists" at bounding box center [252, 142] width 23 height 32
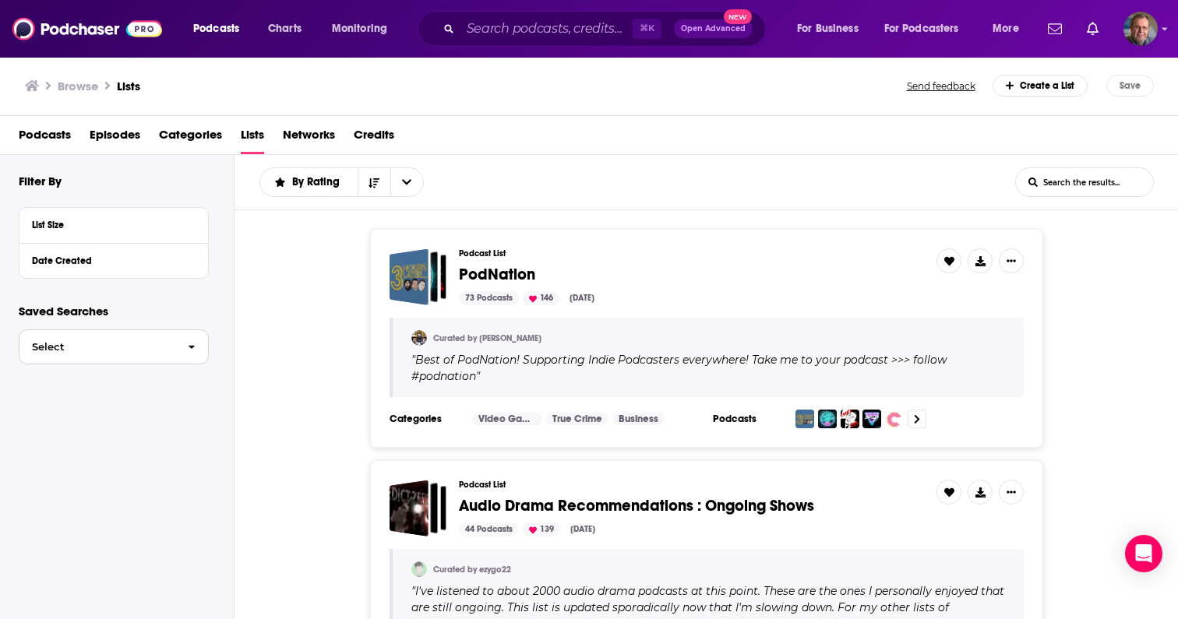
click at [186, 344] on span "button" at bounding box center [191, 347] width 33 height 34
click at [141, 383] on span "[DEMOGRAPHIC_DATA] Podcasts" at bounding box center [94, 380] width 126 height 10
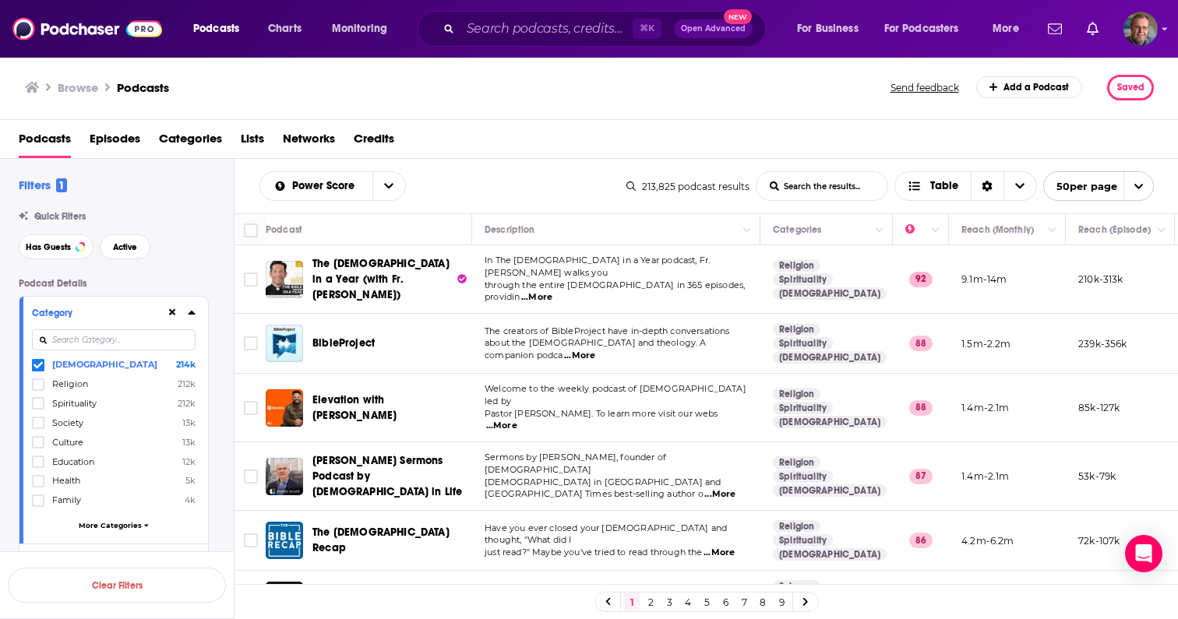
click at [139, 521] on span "More Categories" at bounding box center [110, 525] width 63 height 9
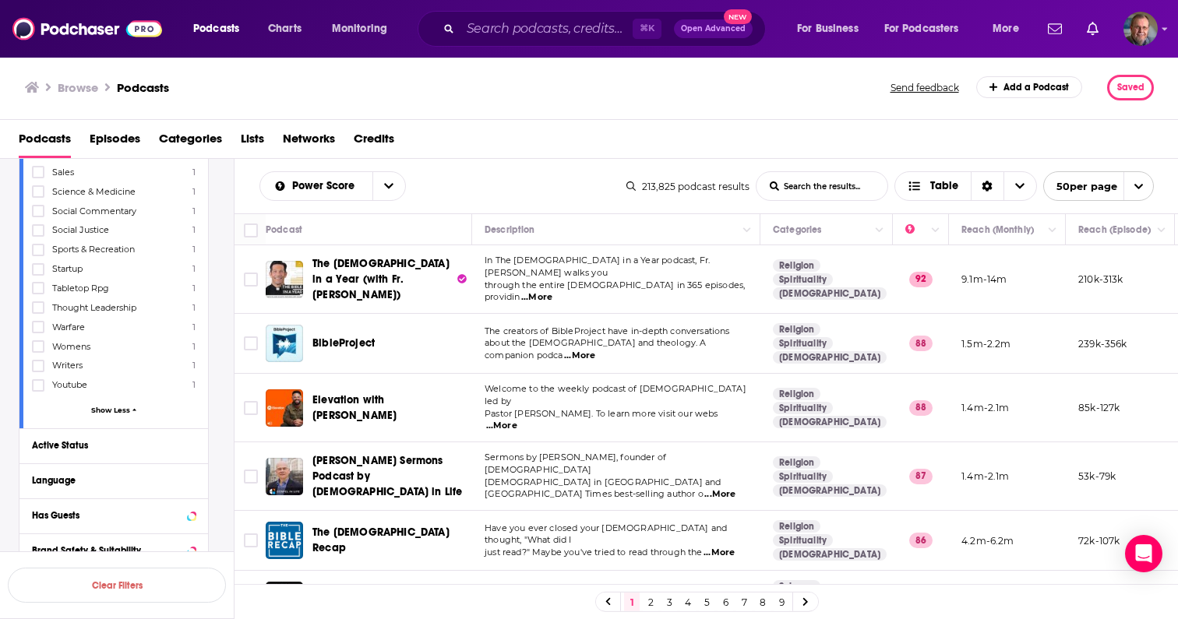
scroll to position [4675, 0]
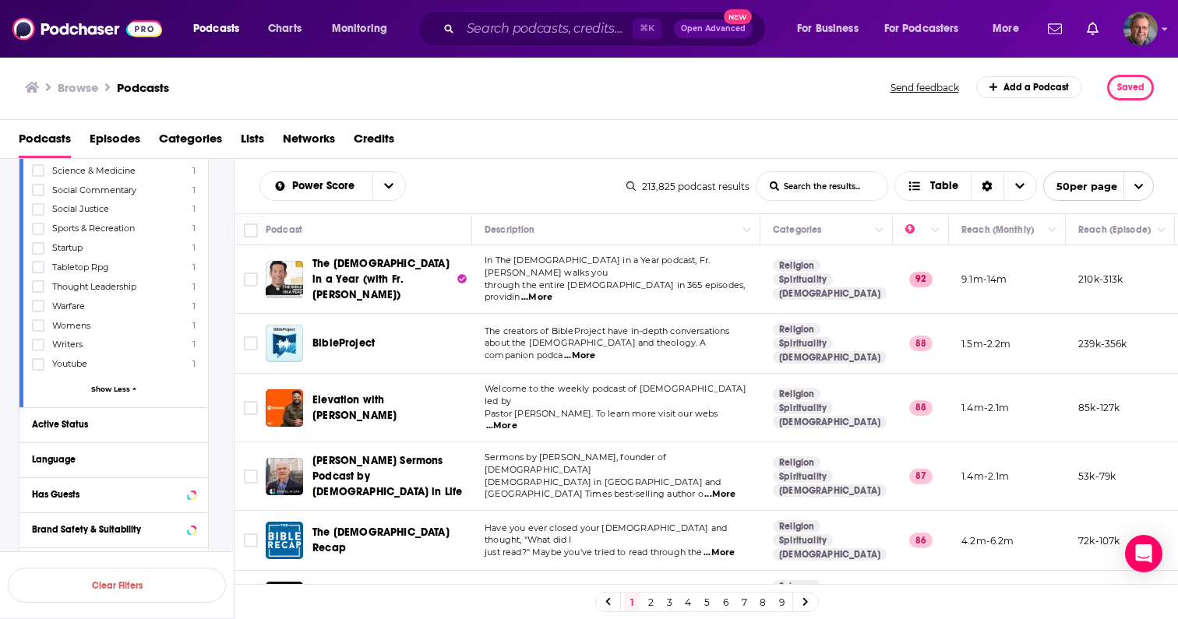
click at [125, 596] on span "Show More" at bounding box center [111, 600] width 42 height 9
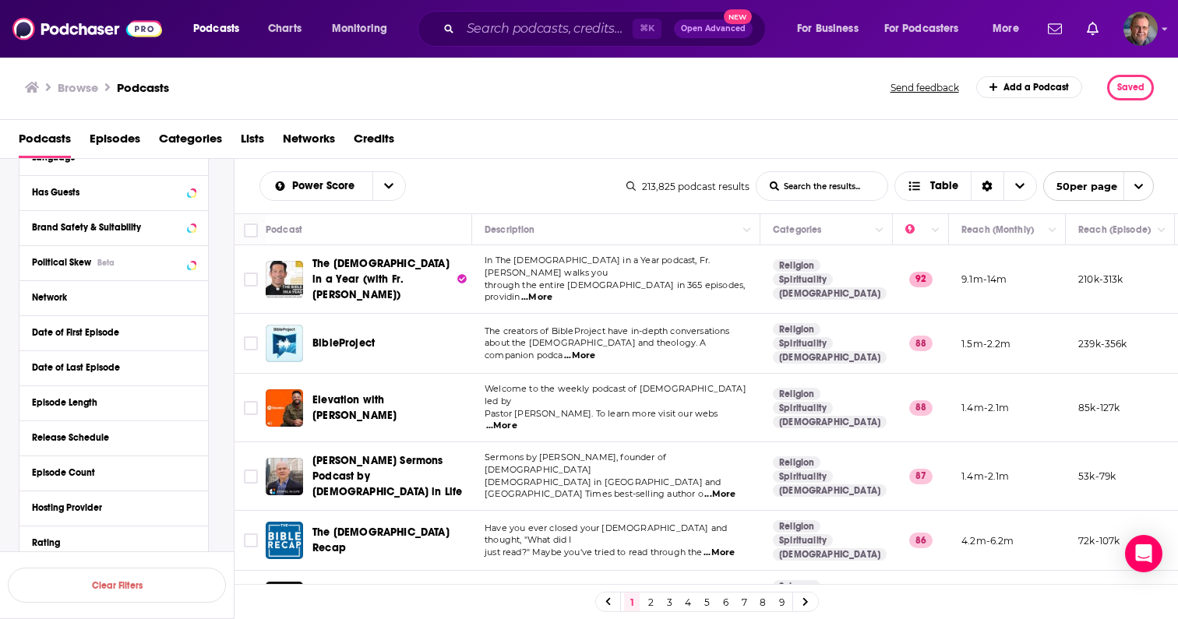
scroll to position [4987, 0]
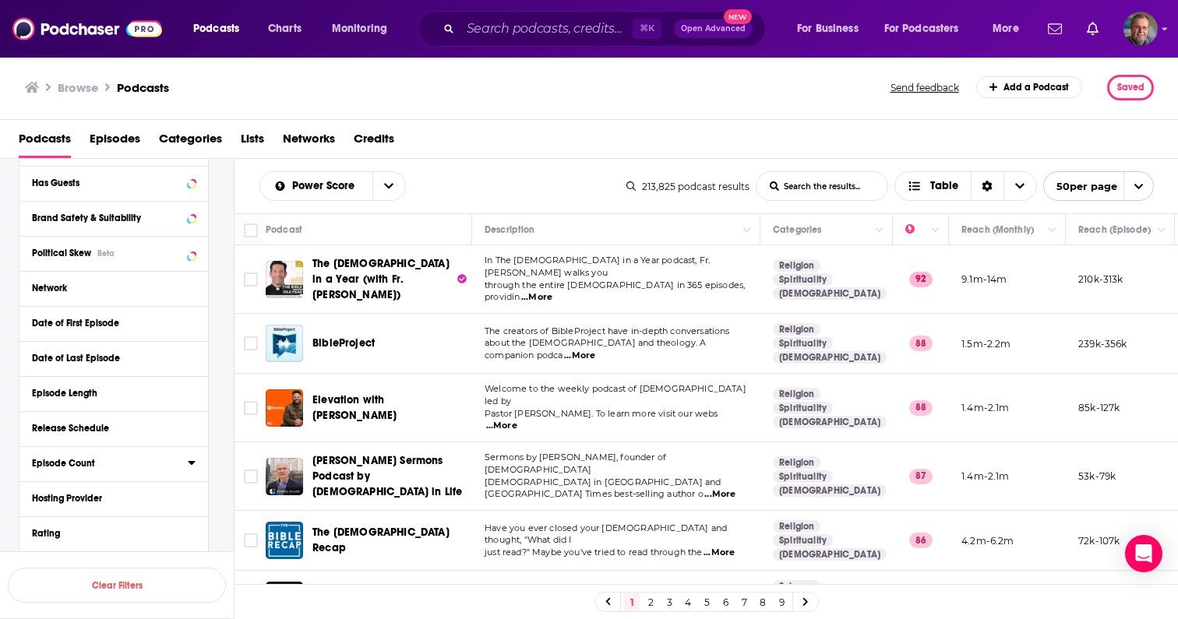
click at [193, 461] on icon at bounding box center [191, 463] width 7 height 4
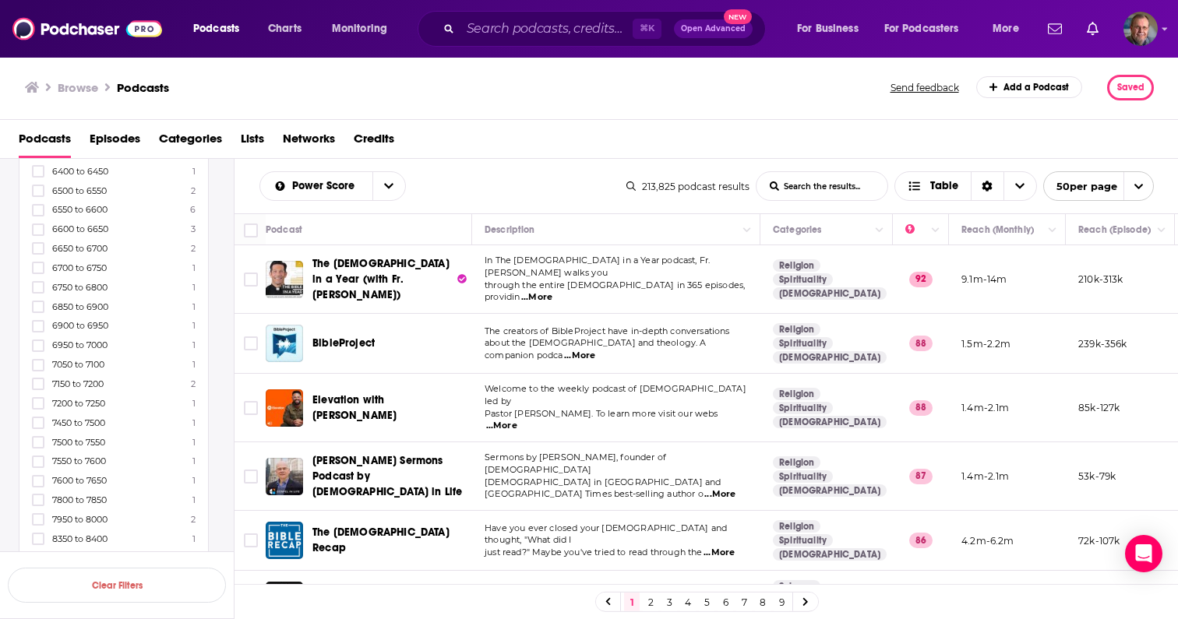
scroll to position [7543, 0]
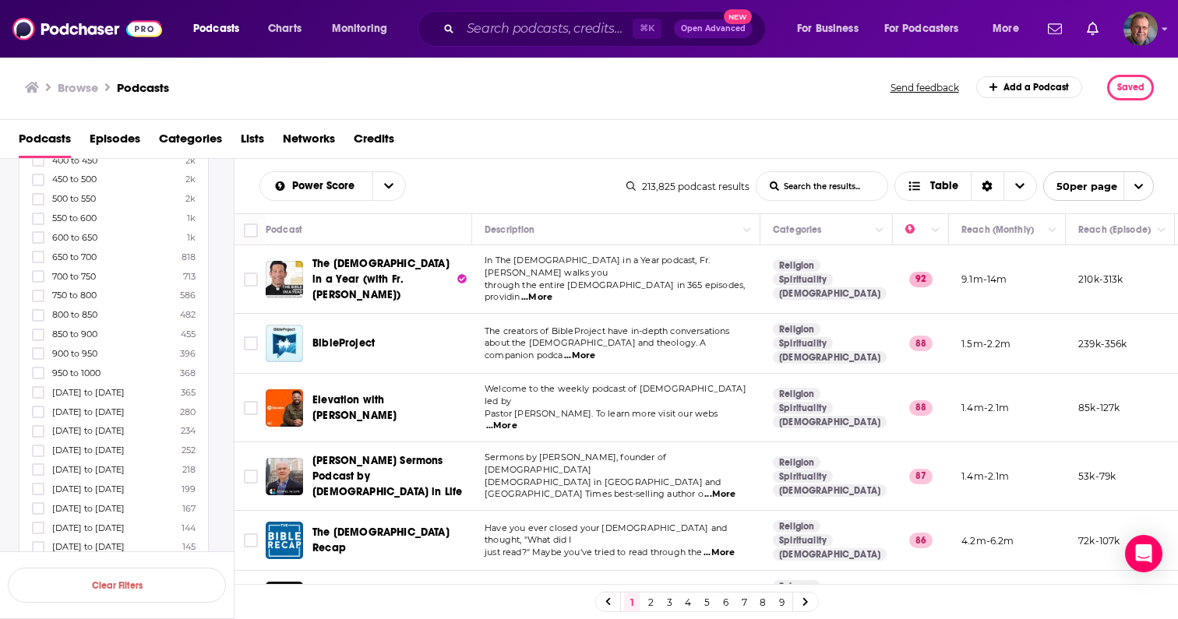
scroll to position [5486, 0]
